Goal: Information Seeking & Learning: Learn about a topic

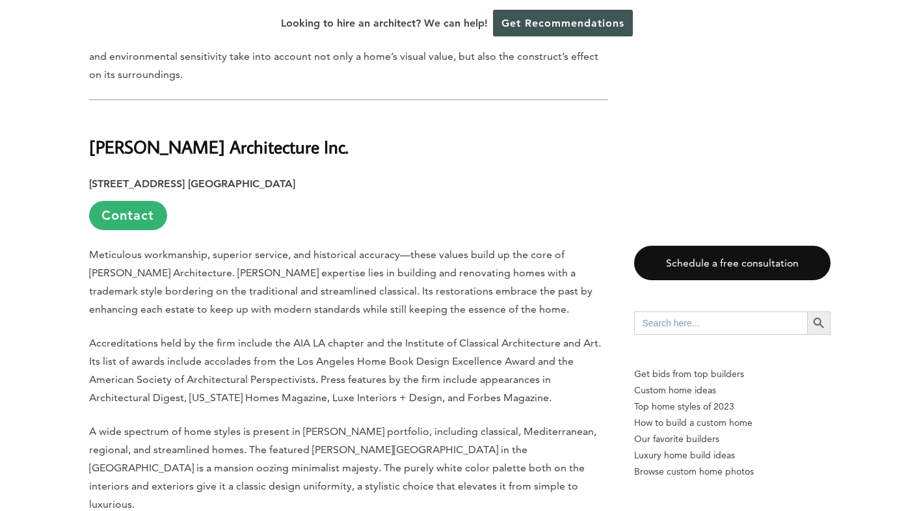
scroll to position [5093, 0]
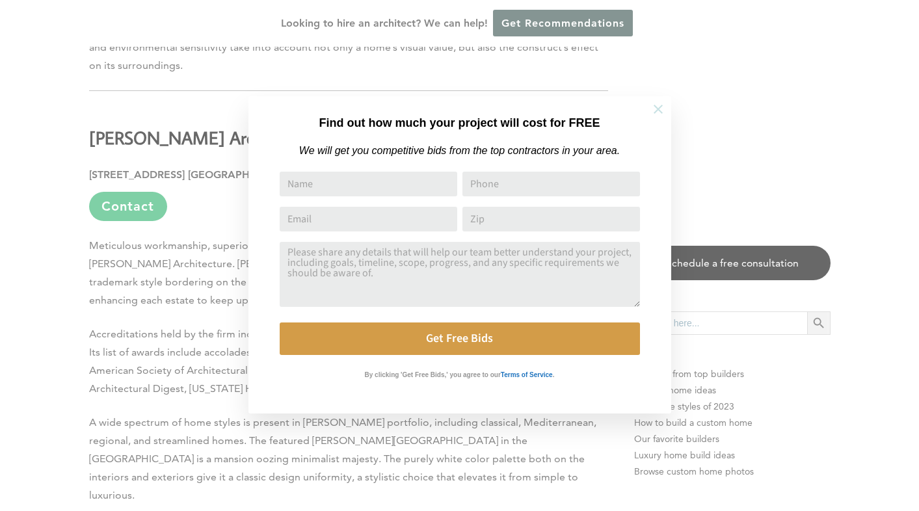
click at [660, 111] on icon at bounding box center [657, 109] width 9 height 9
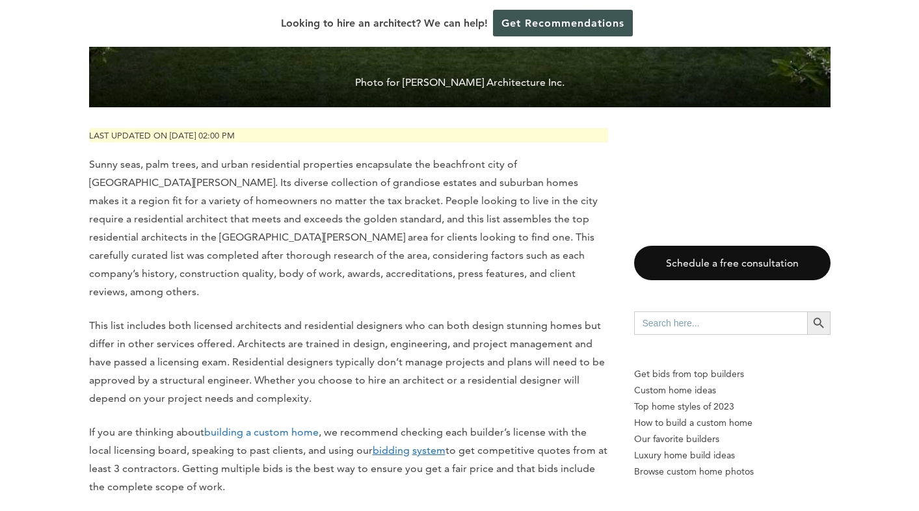
scroll to position [4218, 0]
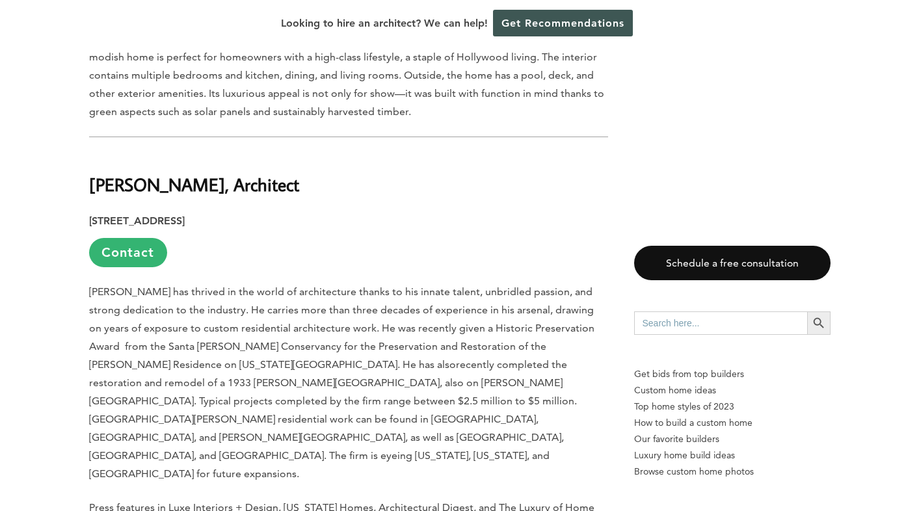
click at [177, 153] on h2 "[PERSON_NAME], Architect" at bounding box center [348, 175] width 519 height 45
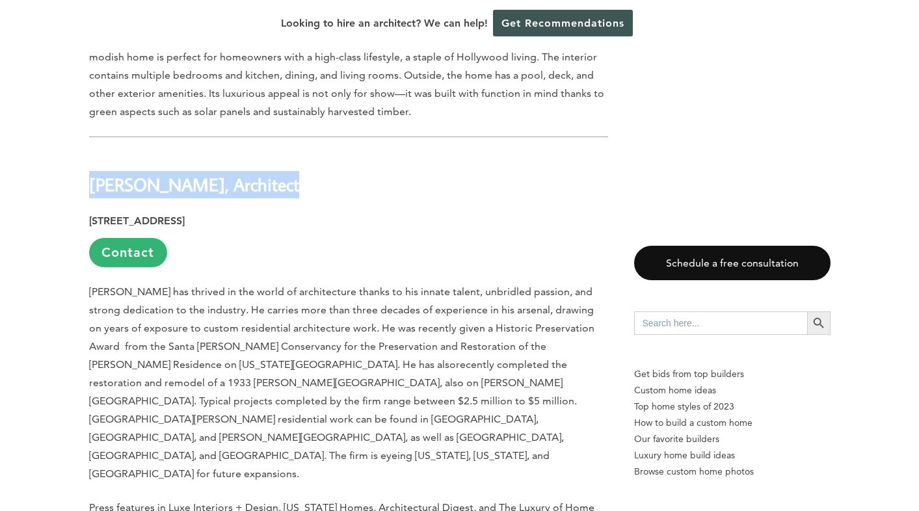
click at [177, 153] on h2 "[PERSON_NAME], Architect" at bounding box center [348, 175] width 519 height 45
copy div "[PERSON_NAME], Architect"
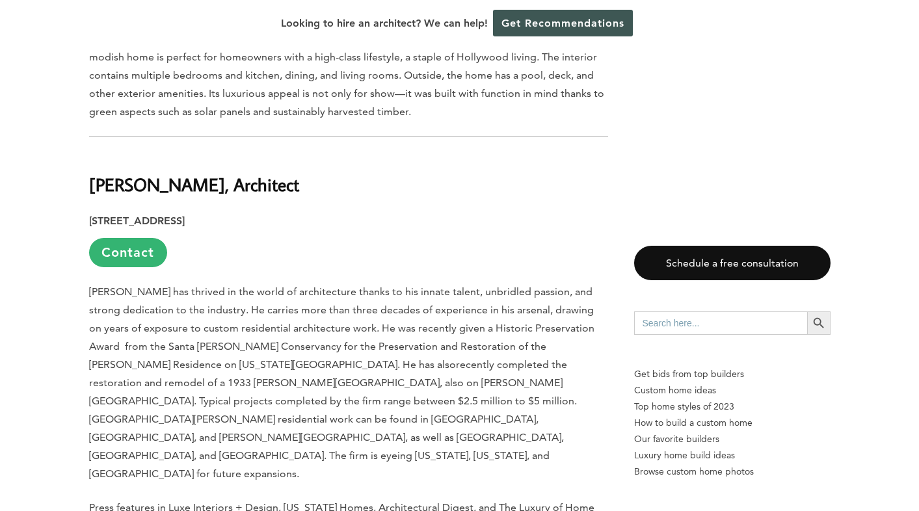
scroll to position [4938, 0]
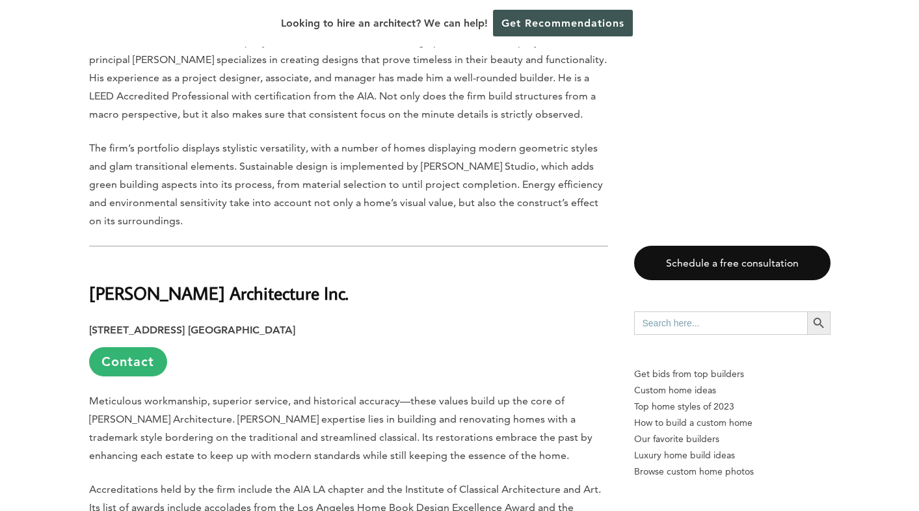
drag, startPoint x: 85, startPoint y: 148, endPoint x: 337, endPoint y: 140, distance: 252.3
copy h2 "[PERSON_NAME] Architecture Inc."
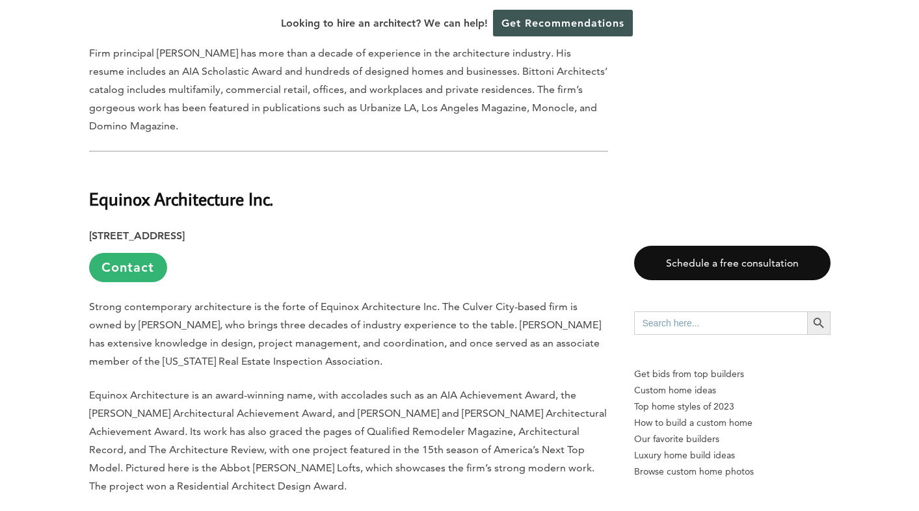
scroll to position [1736, 0]
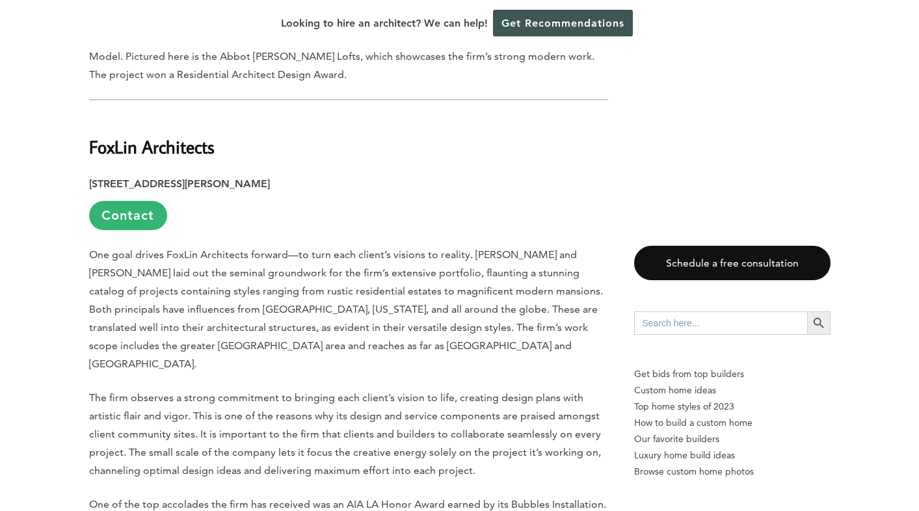
scroll to position [2147, 0]
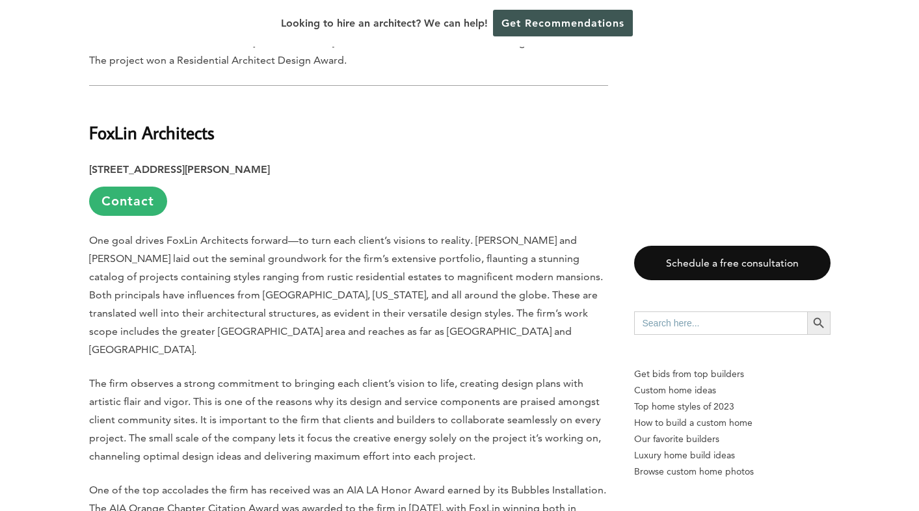
click at [151, 101] on h2 "FoxLin Architects" at bounding box center [348, 123] width 519 height 45
copy div "FoxLin Architects"
click at [464, 231] on p "One goal drives FoxLin Architects forward—to turn each client’s visions to real…" at bounding box center [348, 294] width 519 height 127
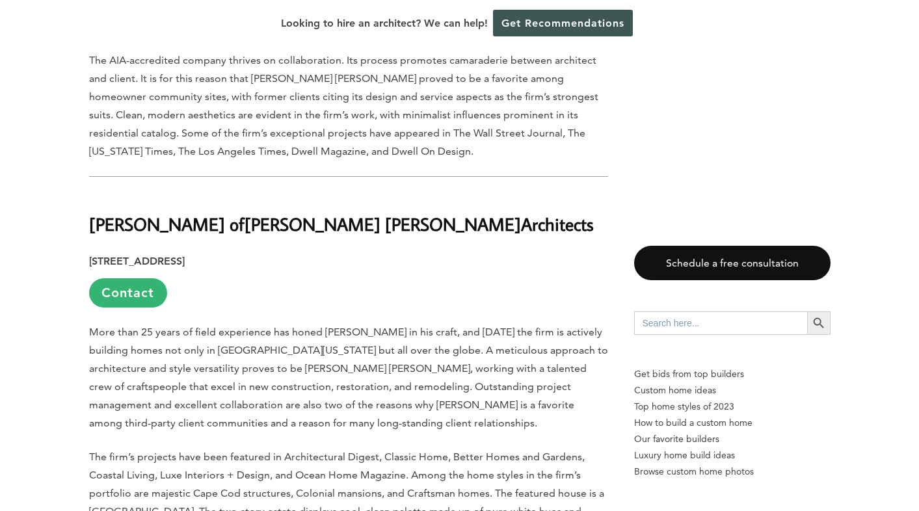
scroll to position [3391, 0]
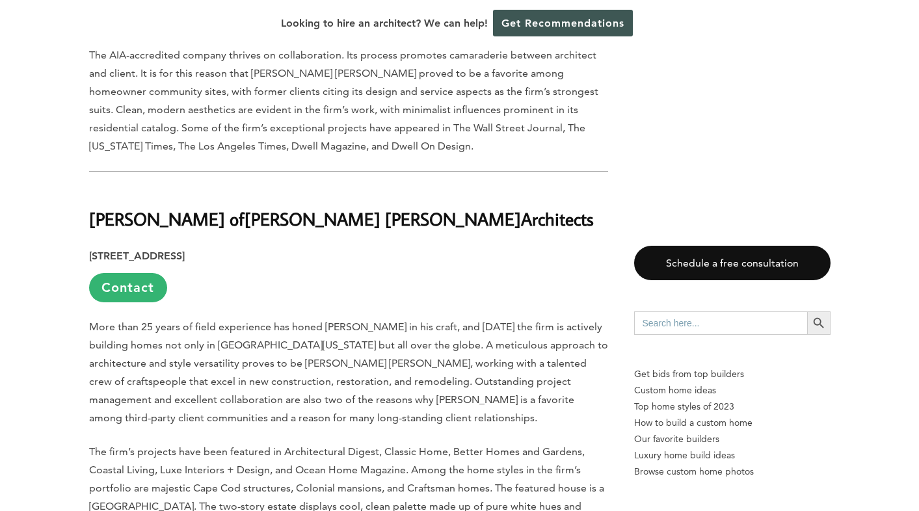
drag, startPoint x: 480, startPoint y: 149, endPoint x: 248, endPoint y: 152, distance: 231.4
click at [248, 187] on h2 "[PERSON_NAME] of [PERSON_NAME] Architects" at bounding box center [348, 209] width 519 height 45
copy h2 "[PERSON_NAME] Architects"
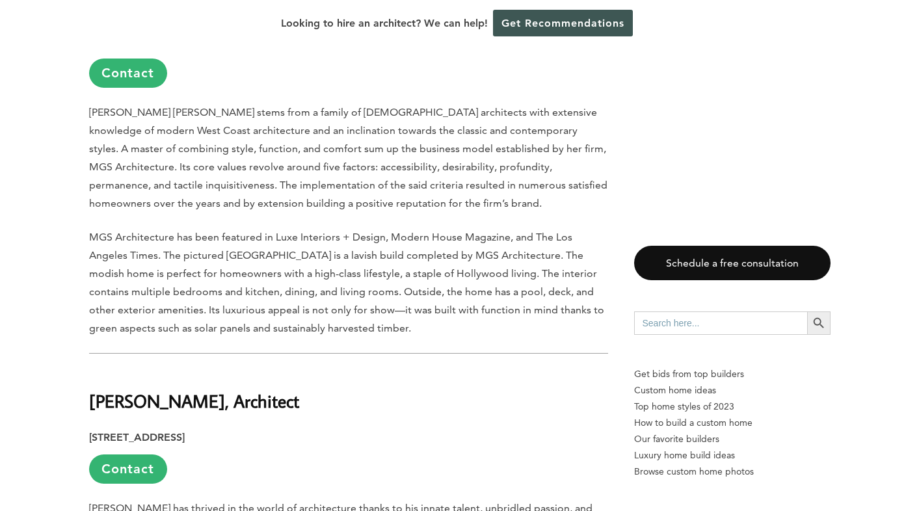
scroll to position [4007, 0]
